Goal: Information Seeking & Learning: Learn about a topic

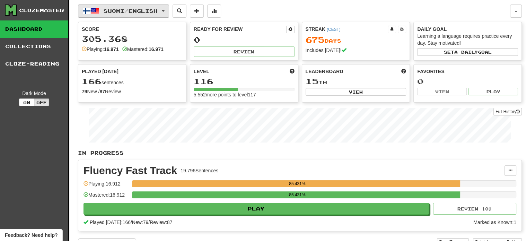
click at [133, 13] on span "Suomi / English" at bounding box center [131, 11] width 54 height 6
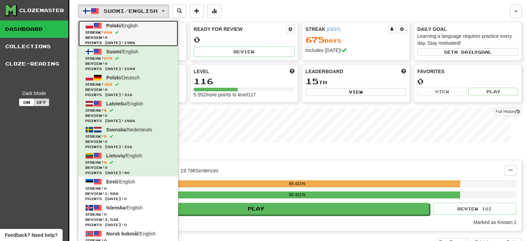
click at [136, 33] on span "Streak: 688" at bounding box center [128, 32] width 86 height 5
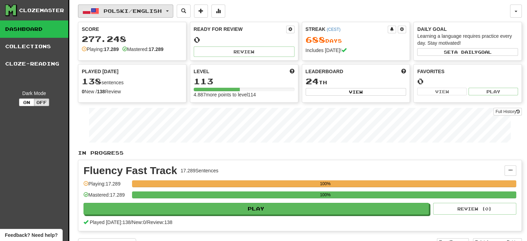
click at [133, 12] on span "Polski / English" at bounding box center [133, 11] width 58 height 6
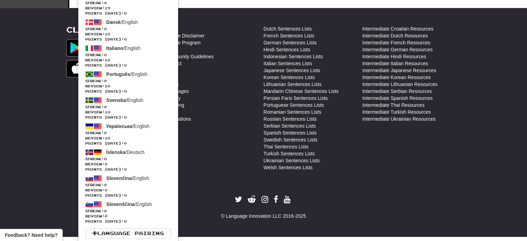
scroll to position [265, 0]
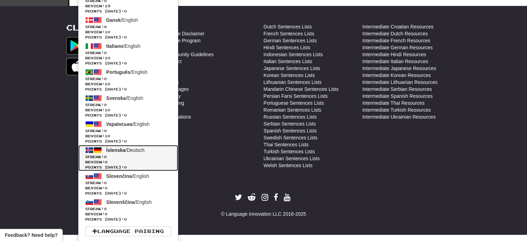
click at [140, 148] on span "Íslenska / Deutsch" at bounding box center [125, 150] width 38 height 6
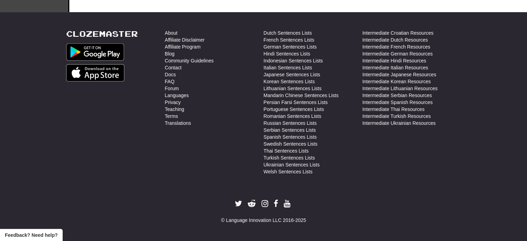
scroll to position [258, 0]
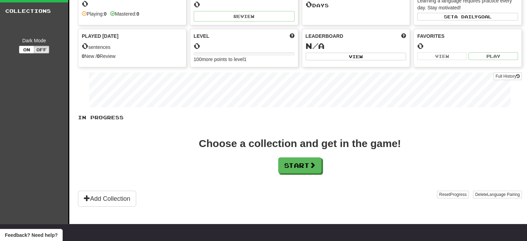
scroll to position [35, 0]
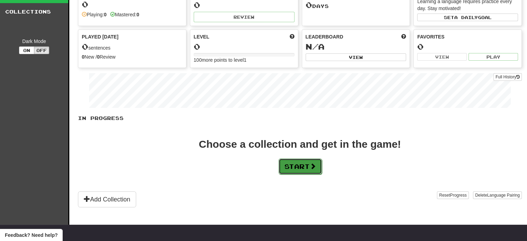
click at [308, 165] on button "Start" at bounding box center [300, 166] width 43 height 16
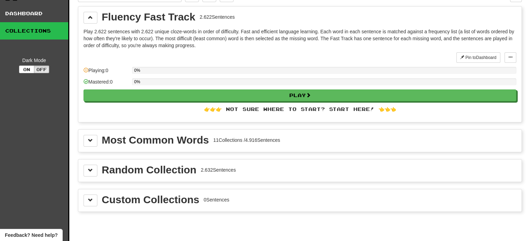
scroll to position [0, 0]
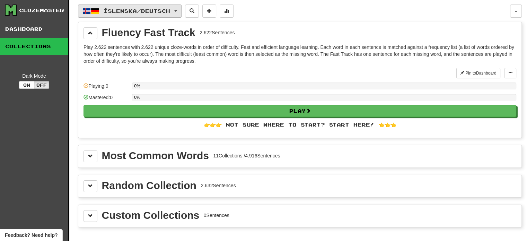
click at [147, 8] on span "Íslenska / Deutsch" at bounding box center [137, 11] width 67 height 6
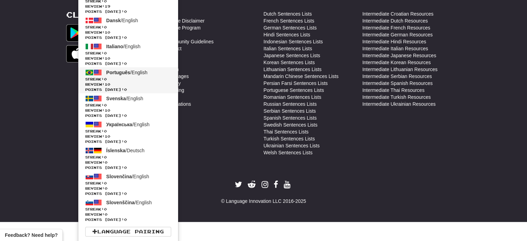
scroll to position [265, 0]
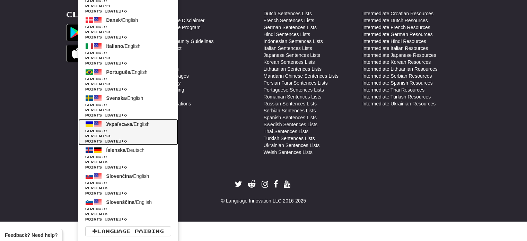
click at [153, 125] on link "Українська / English Streak: 0 Review: 10 Points [DATE]: 0" at bounding box center [128, 132] width 100 height 26
